Goal: Transaction & Acquisition: Book appointment/travel/reservation

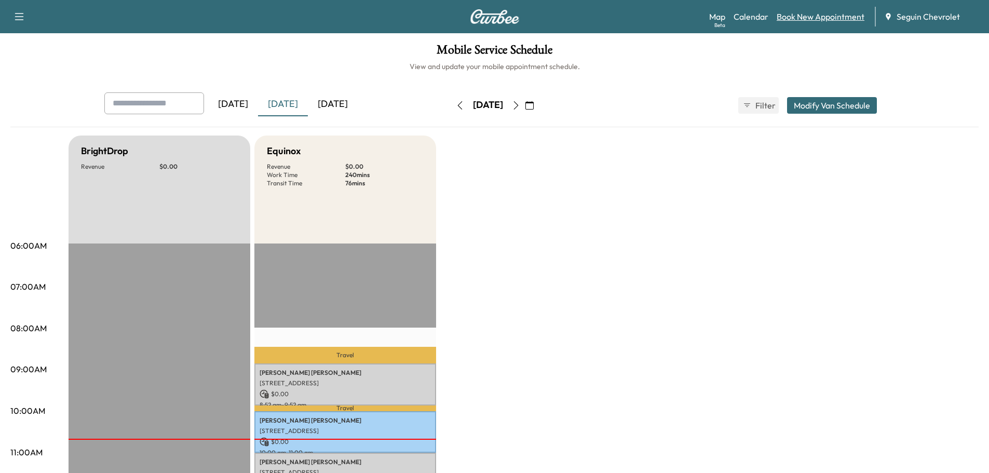
click at [821, 21] on link "Book New Appointment" at bounding box center [821, 16] width 88 height 12
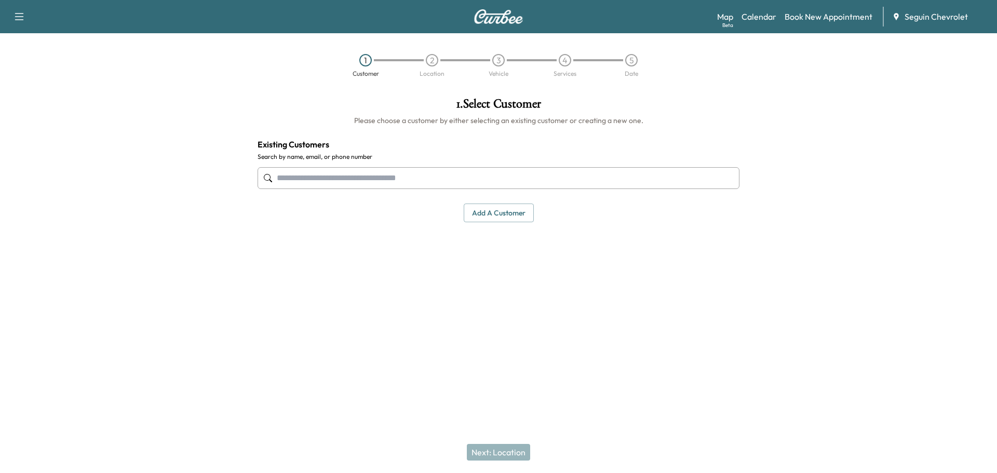
click at [331, 182] on input "text" at bounding box center [499, 178] width 482 height 22
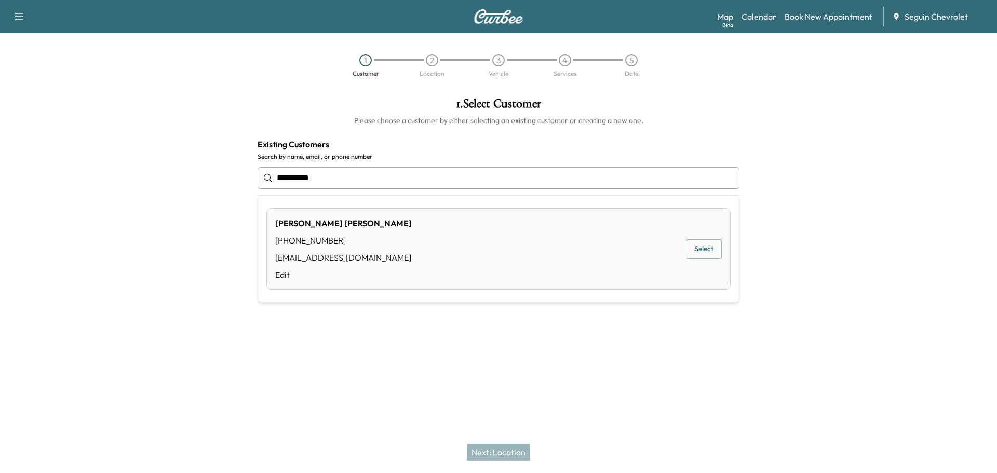
click at [699, 249] on button "Select" at bounding box center [704, 248] width 36 height 19
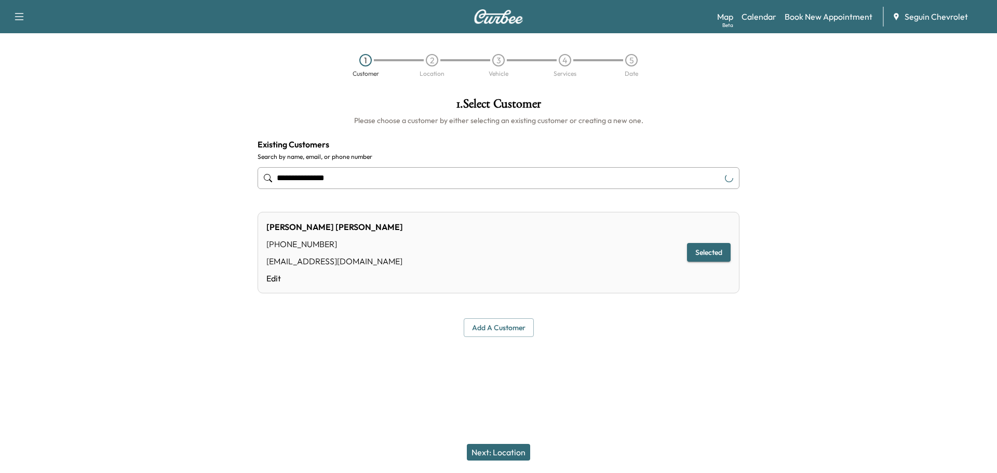
type input "**********"
click at [699, 249] on button "Selected" at bounding box center [709, 252] width 44 height 19
click at [509, 445] on button "Next: Location" at bounding box center [498, 452] width 63 height 17
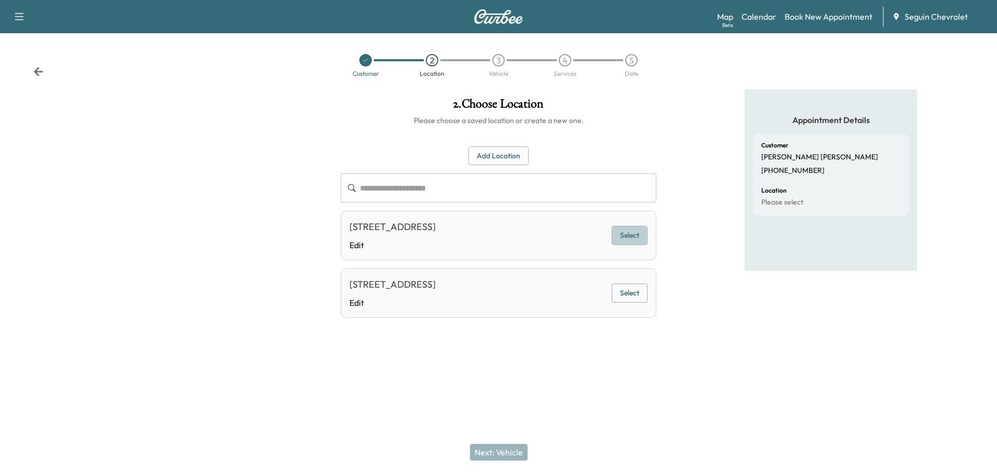
click at [634, 237] on button "Select" at bounding box center [630, 235] width 36 height 19
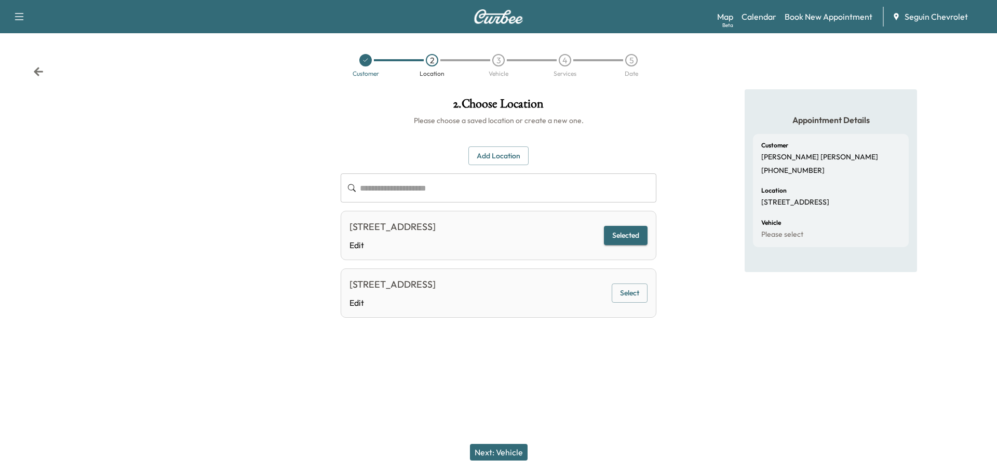
click at [504, 449] on button "Next: Vehicle" at bounding box center [499, 452] width 58 height 17
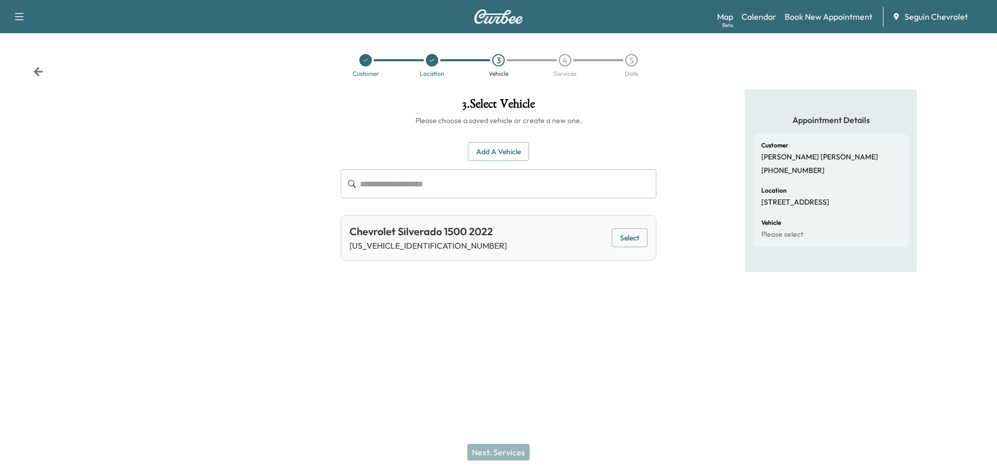
click at [629, 236] on button "Select" at bounding box center [630, 237] width 36 height 19
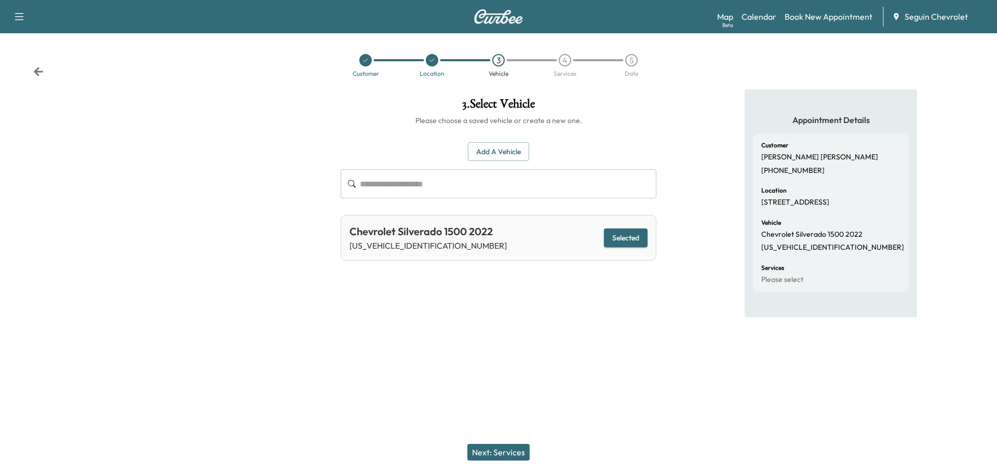
click at [502, 451] on button "Next: Services" at bounding box center [498, 452] width 62 height 17
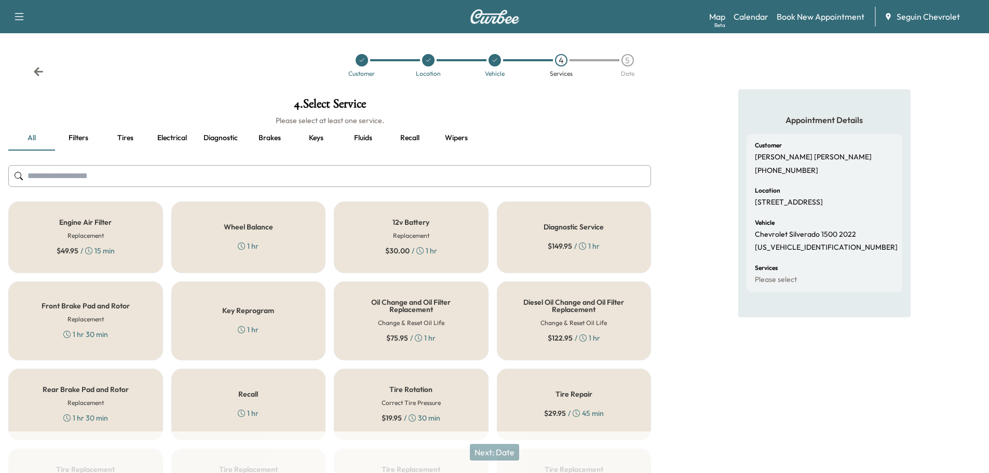
click at [264, 393] on div "Recall 1 hr" at bounding box center [248, 405] width 155 height 72
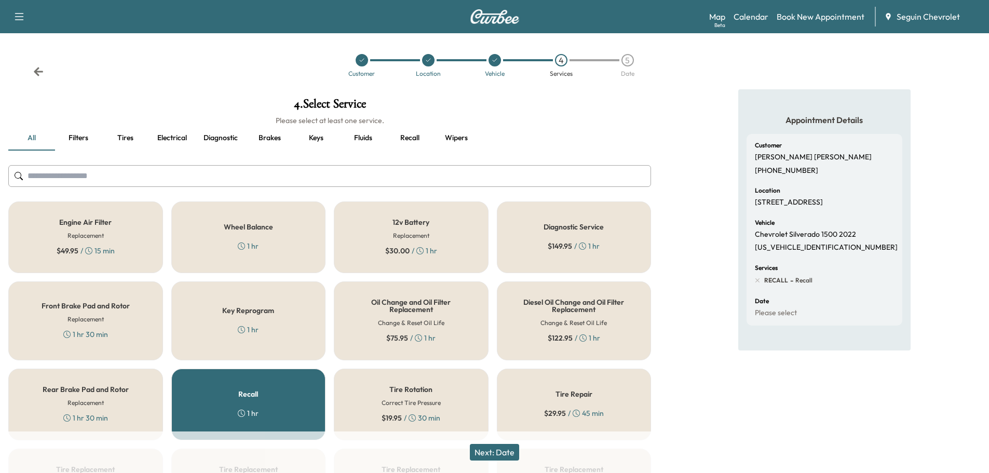
click at [501, 449] on button "Next: Date" at bounding box center [494, 452] width 49 height 17
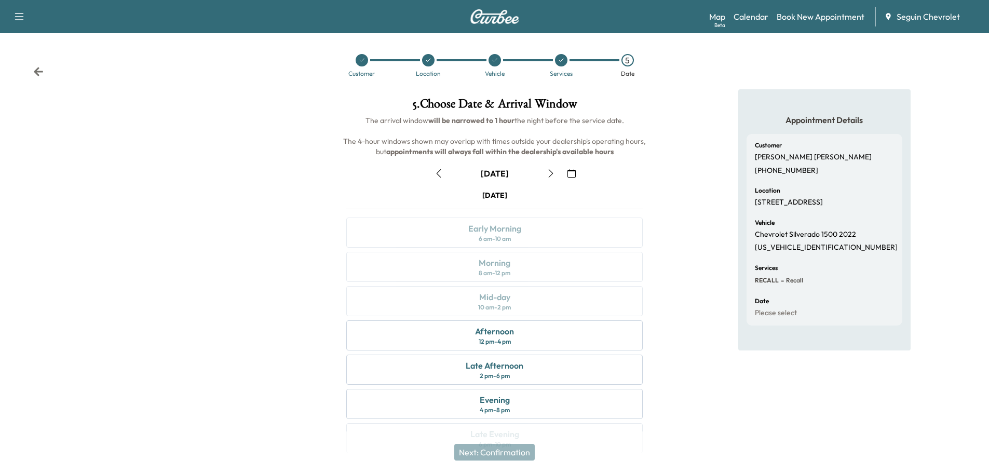
click at [570, 174] on icon "button" at bounding box center [572, 173] width 8 height 8
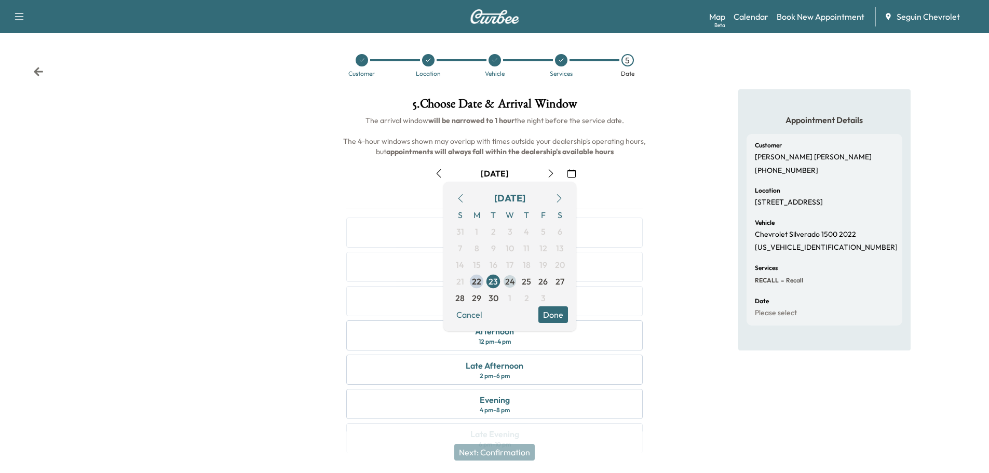
click at [514, 281] on span "24" at bounding box center [510, 281] width 10 height 12
click at [558, 313] on button "Done" at bounding box center [553, 314] width 30 height 17
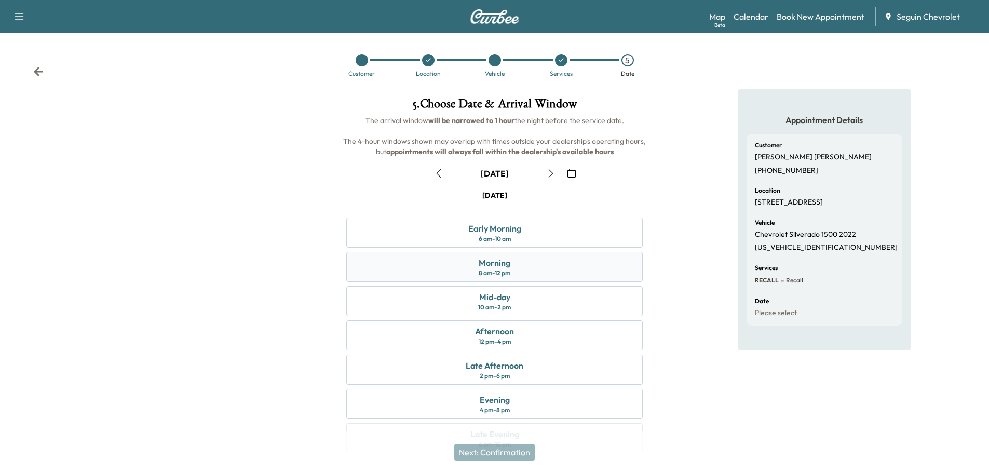
click at [493, 265] on div "Morning" at bounding box center [495, 263] width 32 height 12
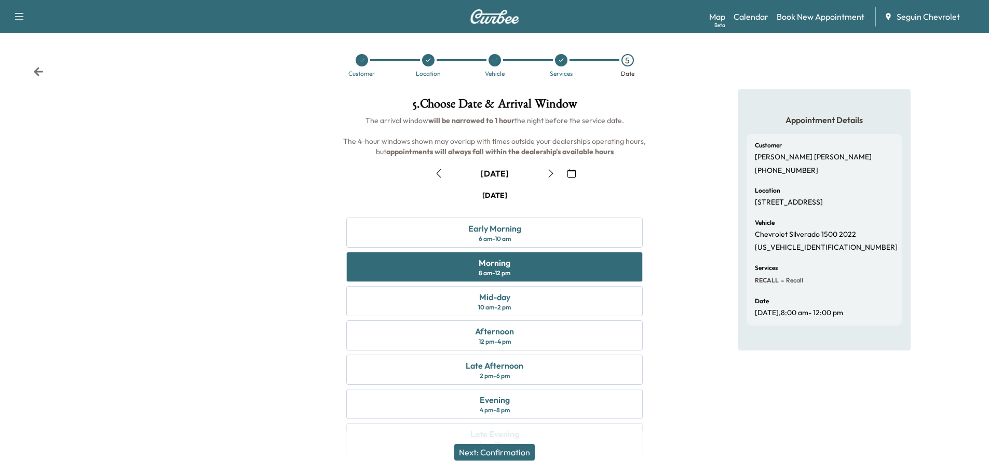
click at [520, 450] on button "Next: Confirmation" at bounding box center [494, 452] width 80 height 17
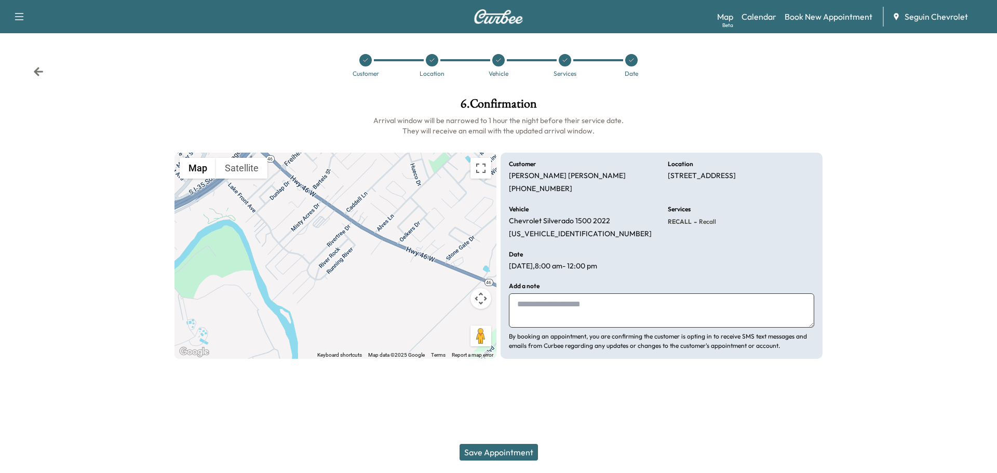
click at [551, 311] on textarea at bounding box center [661, 310] width 305 height 34
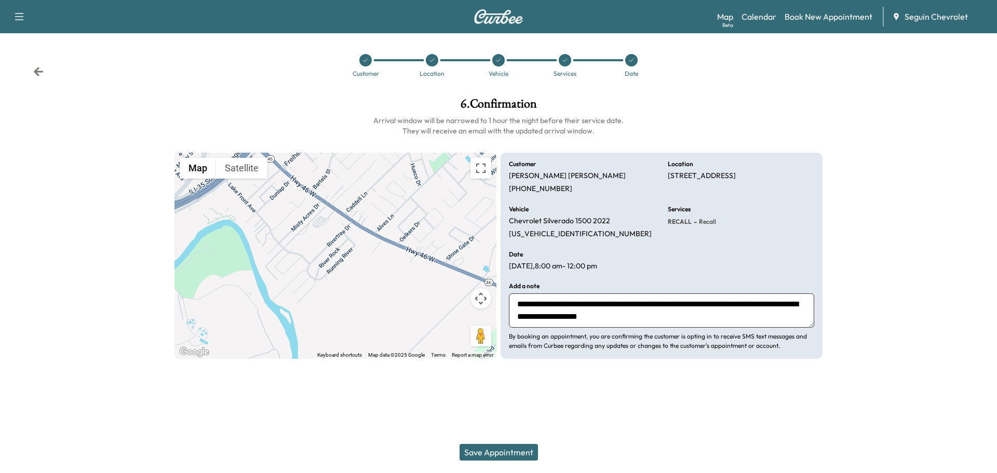
type textarea "**********"
click at [513, 448] on button "Save Appointment" at bounding box center [499, 452] width 78 height 17
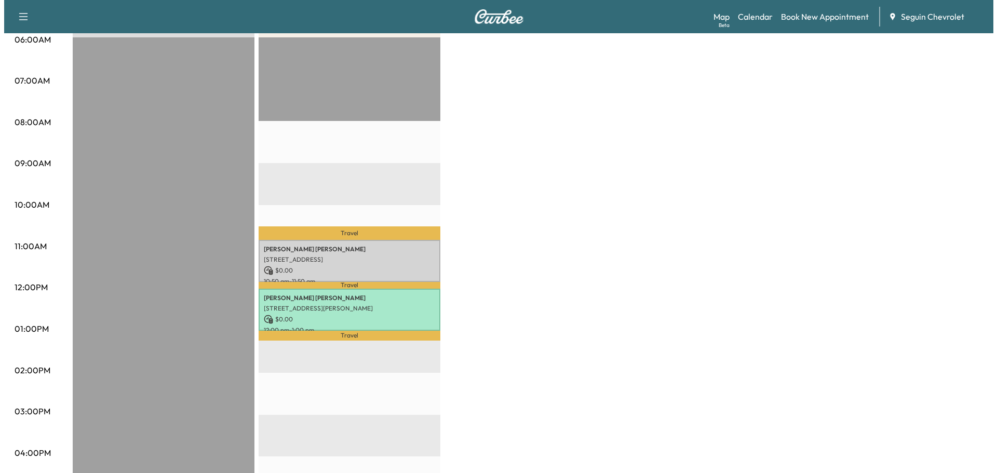
scroll to position [208, 0]
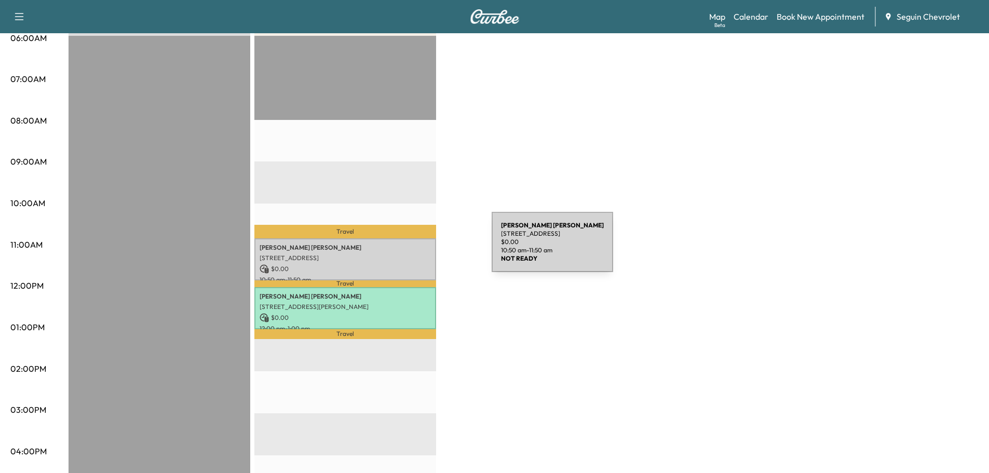
click at [414, 248] on p "[PERSON_NAME]" at bounding box center [345, 248] width 171 height 8
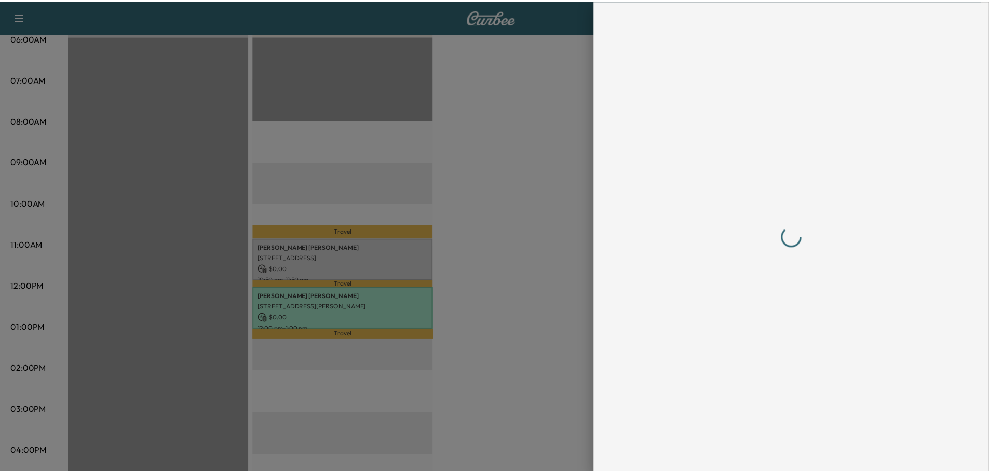
scroll to position [0, 0]
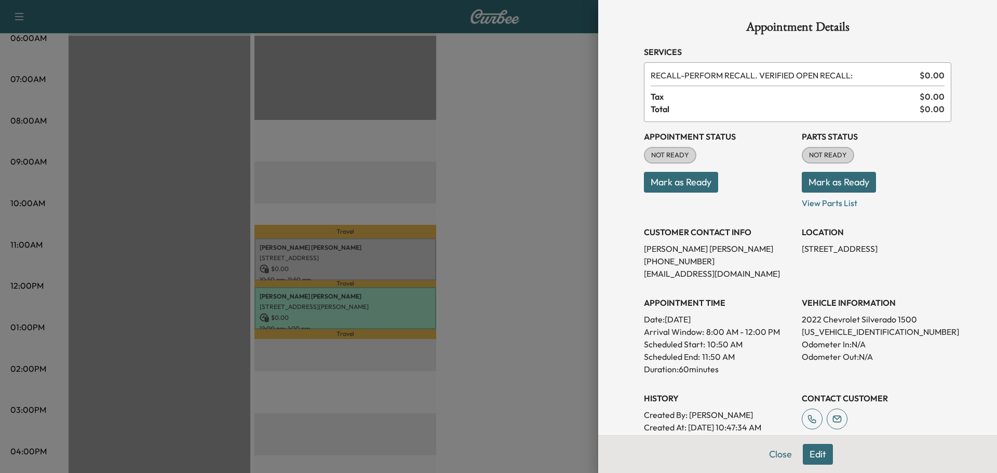
click at [510, 110] on div at bounding box center [498, 236] width 997 height 473
